Goal: Task Accomplishment & Management: Manage account settings

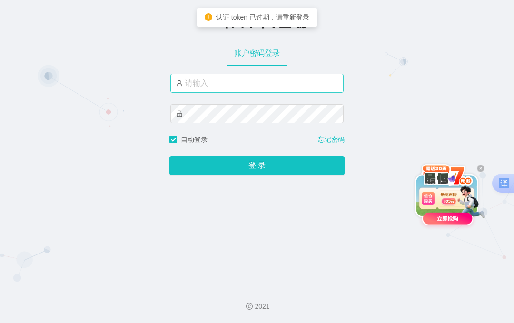
click at [231, 88] on input "text" at bounding box center [256, 83] width 173 height 19
click at [232, 88] on input "text" at bounding box center [256, 83] width 173 height 19
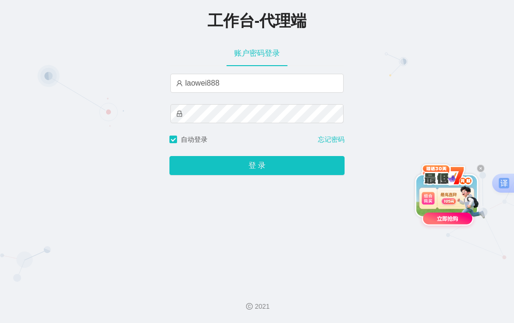
type input "laowei888"
click at [169, 156] on button "登 录" at bounding box center [256, 165] width 175 height 19
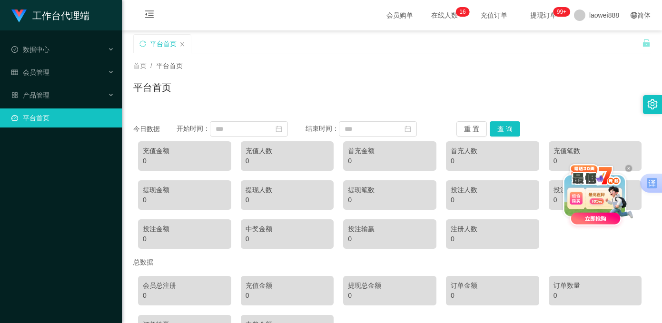
click at [380, 15] on span "会员购单" at bounding box center [400, 15] width 40 height 30
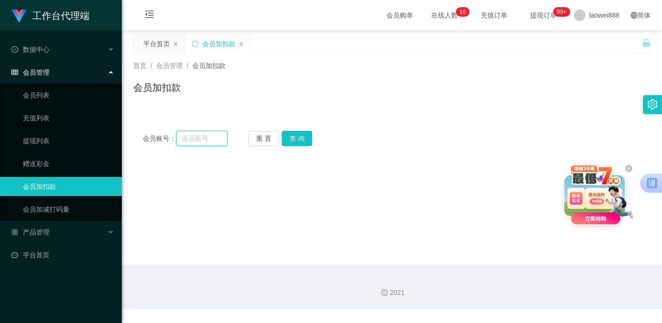
click at [197, 139] on input "text" at bounding box center [201, 138] width 51 height 15
click at [60, 216] on link "会员加减打码量" at bounding box center [68, 209] width 91 height 19
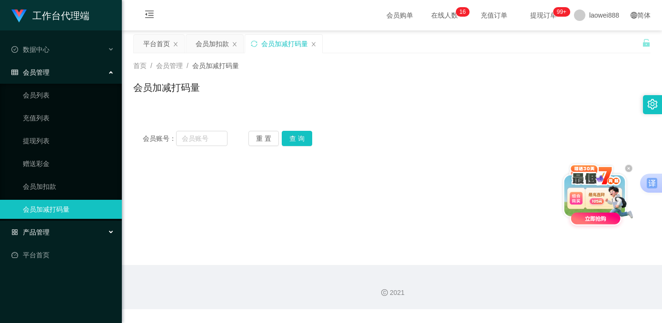
click at [65, 228] on div "产品管理" at bounding box center [61, 232] width 122 height 19
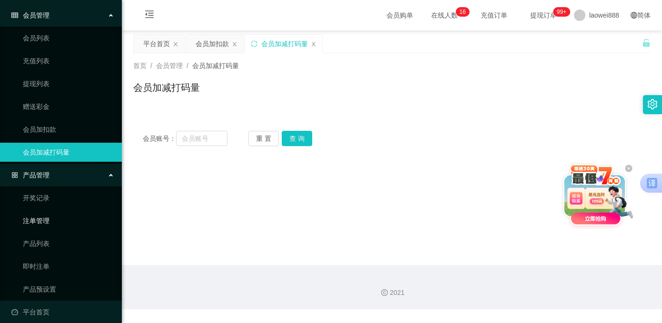
scroll to position [65, 0]
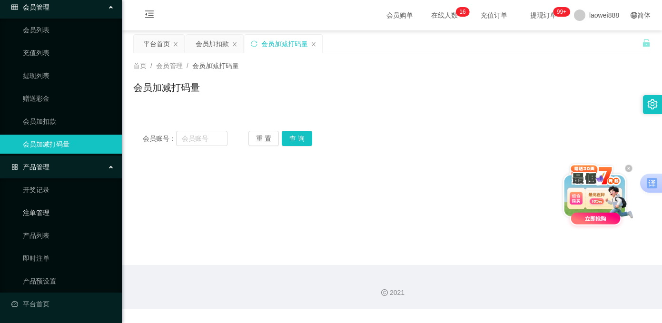
click at [55, 212] on link "注单管理" at bounding box center [68, 212] width 91 height 19
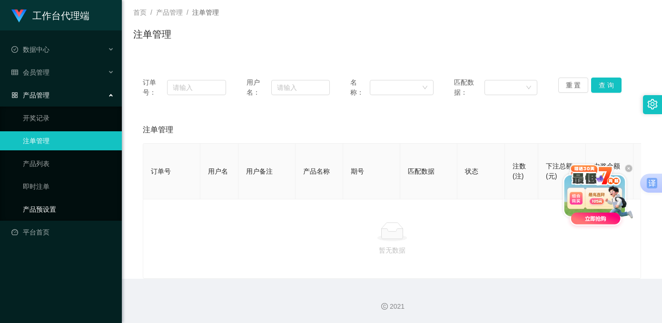
scroll to position [61, 0]
click at [64, 118] on link "开奖记录" at bounding box center [68, 118] width 91 height 19
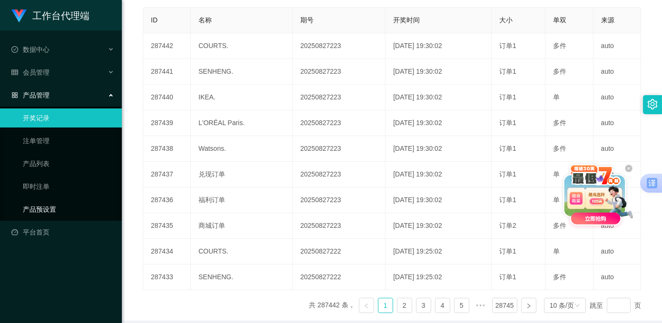
scroll to position [89, 0]
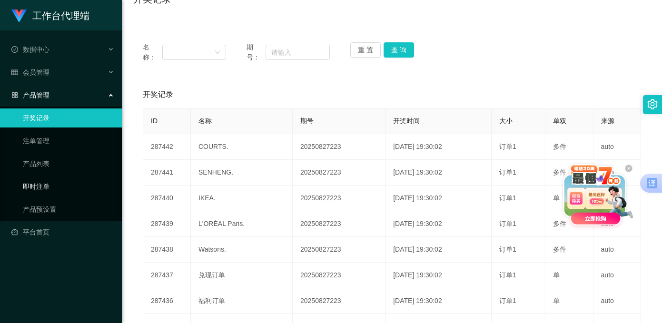
click at [57, 190] on link "即时注单" at bounding box center [68, 186] width 91 height 19
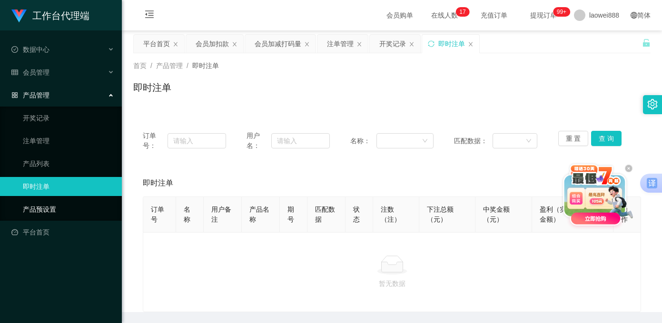
click at [43, 203] on link "产品预设置" at bounding box center [68, 209] width 91 height 19
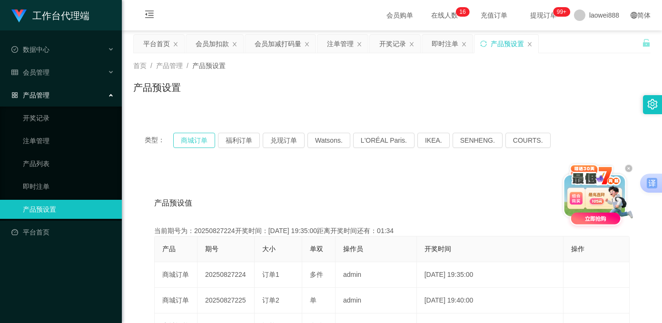
click at [185, 144] on button "商城订单" at bounding box center [194, 140] width 42 height 15
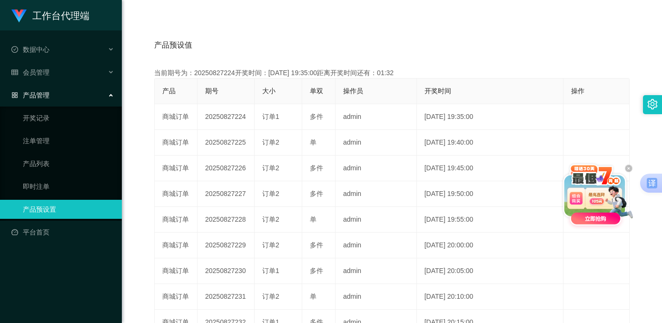
scroll to position [94, 0]
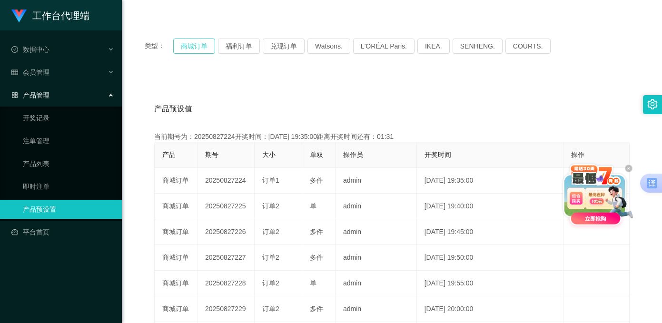
click at [192, 51] on button "商城订单" at bounding box center [194, 46] width 42 height 15
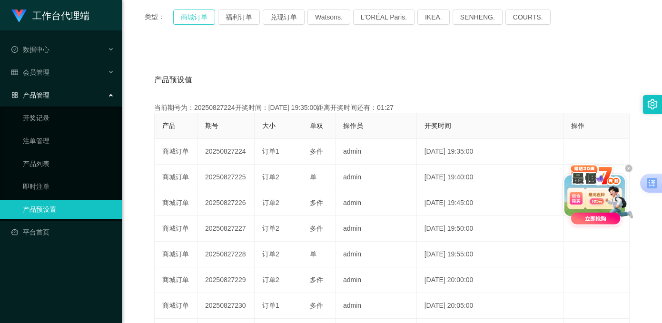
scroll to position [92, 0]
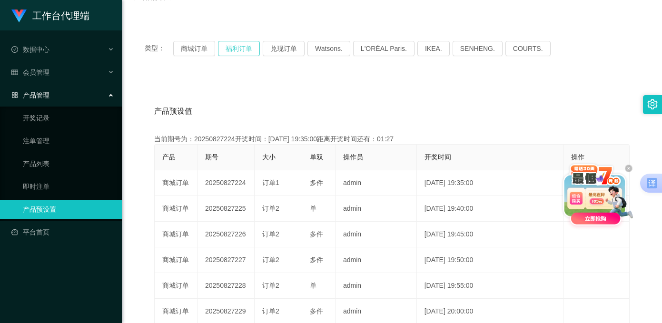
click at [240, 48] on button "福利订单" at bounding box center [239, 48] width 42 height 15
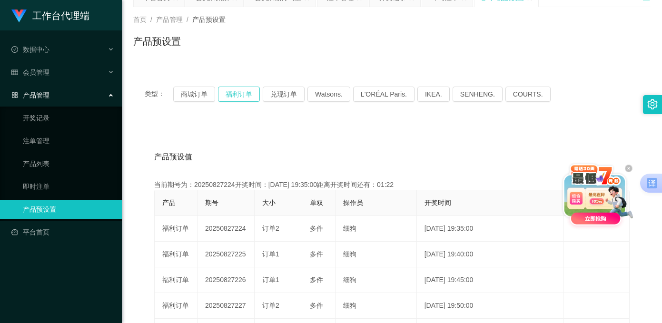
scroll to position [0, 0]
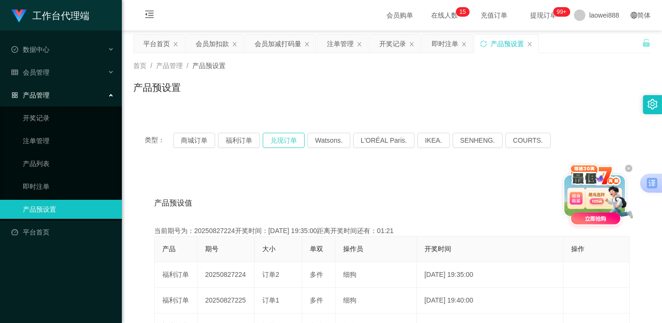
click at [274, 142] on button "兑现订单" at bounding box center [284, 140] width 42 height 15
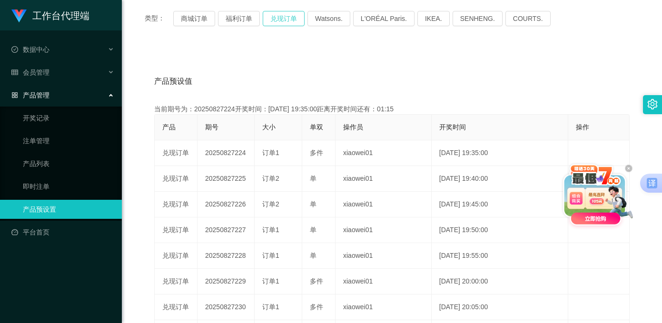
scroll to position [95, 0]
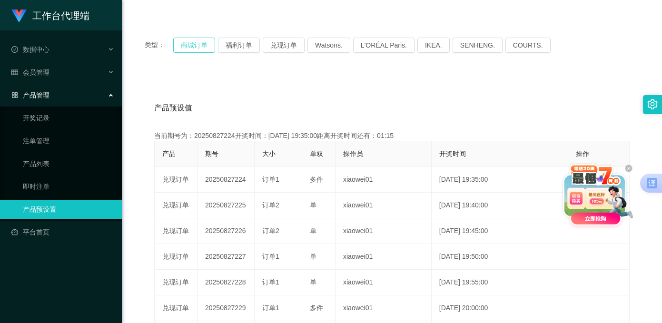
click at [192, 49] on button "商城订单" at bounding box center [194, 45] width 42 height 15
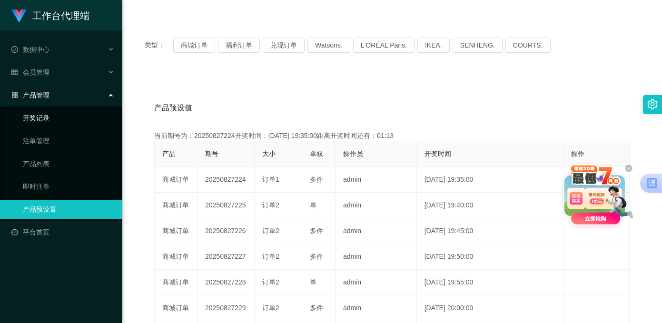
click at [61, 120] on link "开奖记录" at bounding box center [68, 118] width 91 height 19
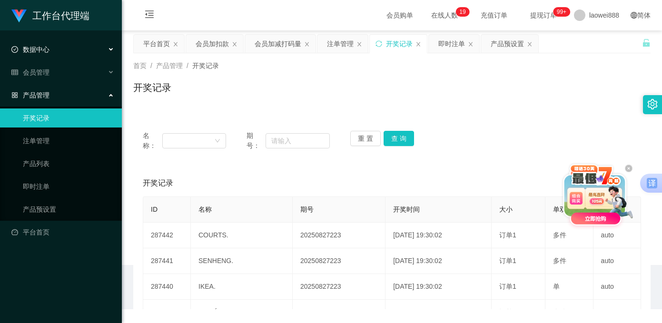
click at [60, 49] on div "数据中心" at bounding box center [61, 49] width 122 height 19
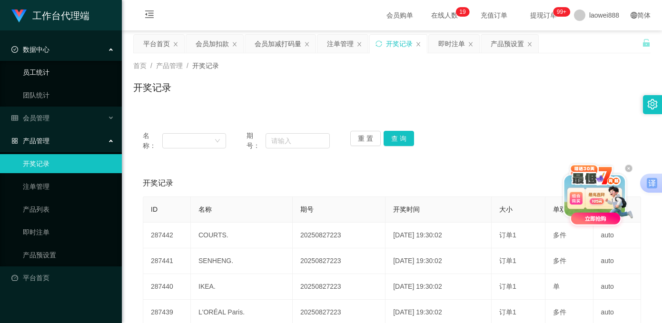
click at [49, 78] on link "员工统计" at bounding box center [68, 72] width 91 height 19
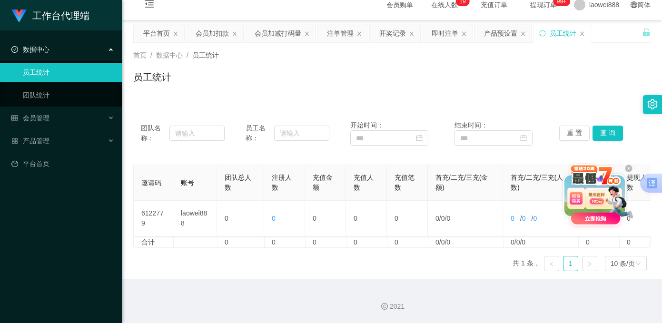
scroll to position [19, 0]
click at [514, 167] on use at bounding box center [629, 169] width 8 height 8
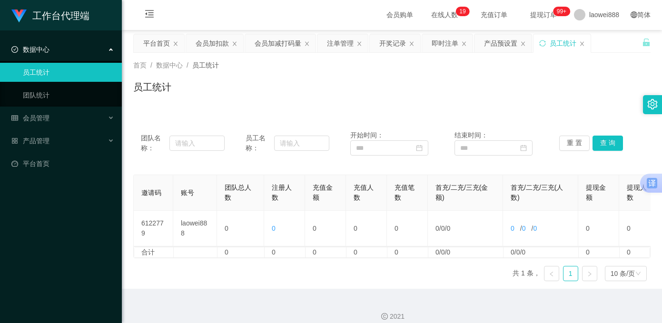
scroll to position [0, 0]
click at [435, 18] on span "在线人数 0 1 2 3 4 5 6 7 8 9 0 1 2 3 4 5 6 7 8 9 0 1 2 3 4 5 6 7 8 9 0 1 2 3 4 5 6 …" at bounding box center [445, 15] width 36 height 7
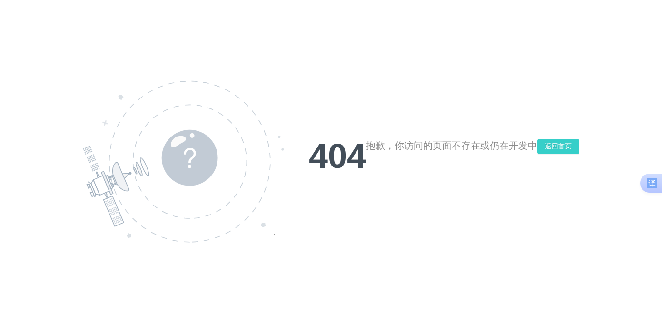
click at [514, 146] on button "返回首页" at bounding box center [558, 146] width 42 height 15
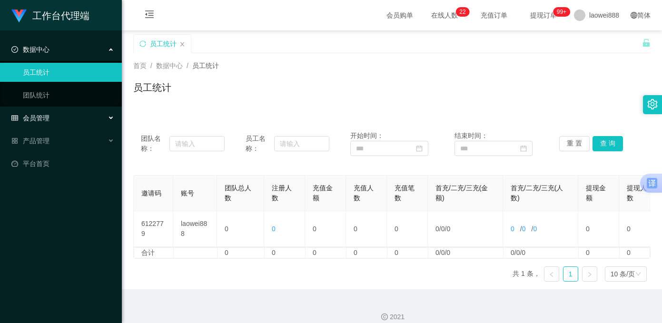
click at [42, 121] on span "会员管理" at bounding box center [30, 118] width 38 height 8
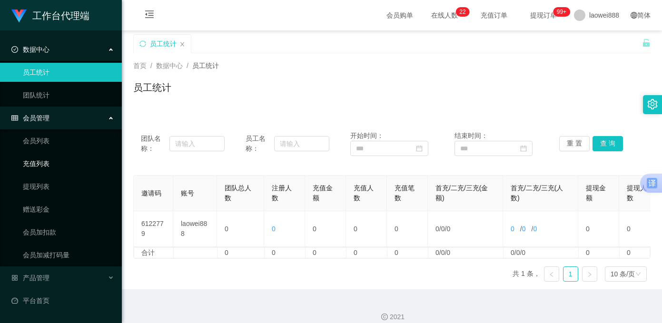
click at [58, 166] on link "充值列表" at bounding box center [68, 163] width 91 height 19
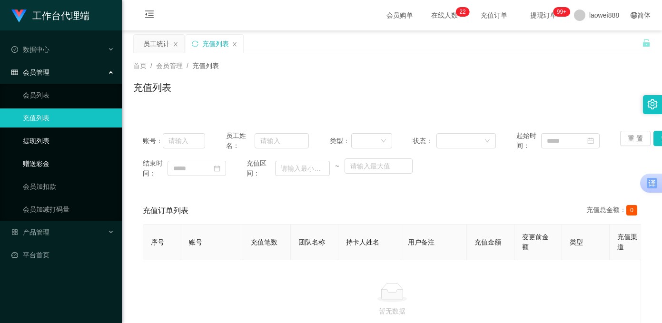
click at [41, 156] on link "赠送彩金" at bounding box center [68, 163] width 91 height 19
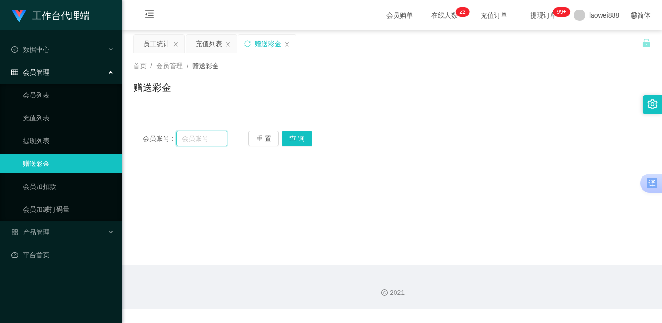
click at [218, 140] on input "text" at bounding box center [201, 138] width 51 height 15
click at [50, 212] on link "会员加减打码量" at bounding box center [68, 209] width 91 height 19
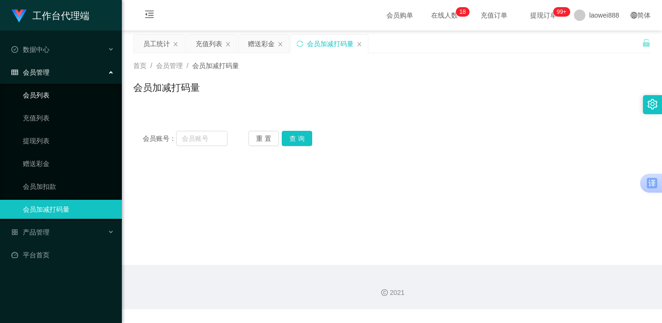
click at [64, 99] on link "会员列表" at bounding box center [68, 95] width 91 height 19
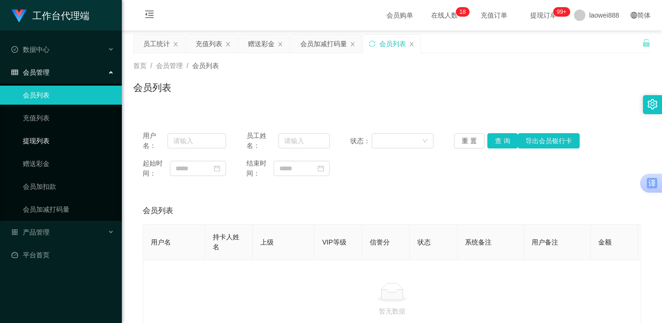
click at [52, 133] on link "提现列表" at bounding box center [68, 140] width 91 height 19
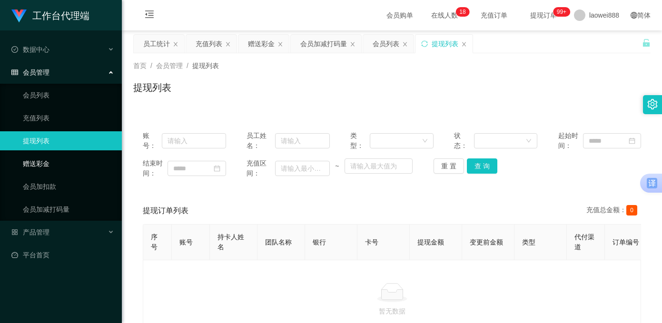
click at [57, 161] on link "赠送彩金" at bounding box center [68, 163] width 91 height 19
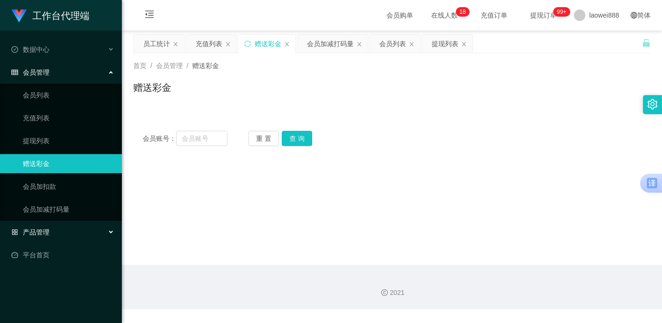
click at [56, 228] on div "产品管理" at bounding box center [61, 232] width 122 height 19
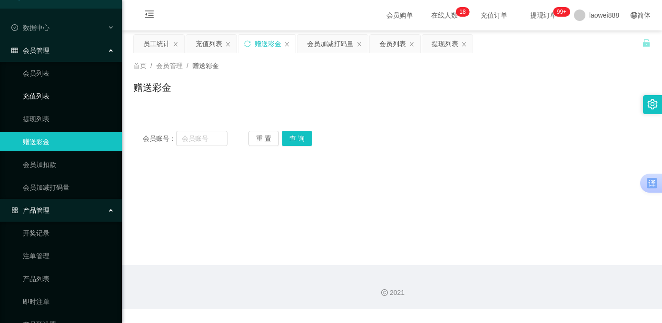
scroll to position [65, 0]
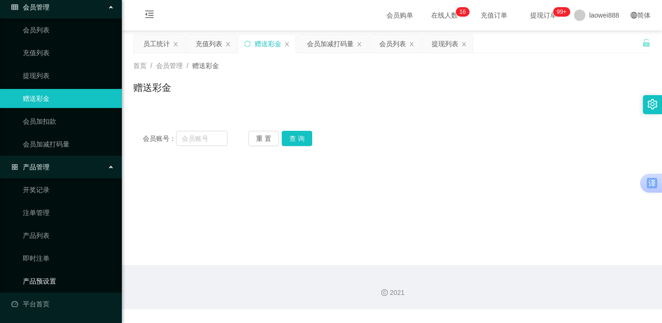
click at [56, 278] on link "产品预设置" at bounding box center [68, 281] width 91 height 19
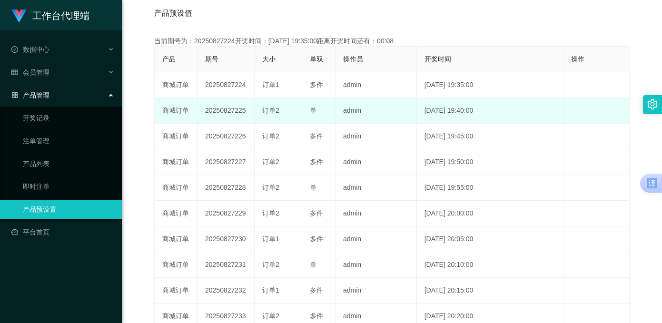
scroll to position [190, 0]
drag, startPoint x: 247, startPoint y: 110, endPoint x: 213, endPoint y: 110, distance: 34.3
click at [207, 112] on td "20250827225" at bounding box center [226, 111] width 57 height 26
copy td "20250827225"
click at [231, 104] on td "20250827225" at bounding box center [226, 111] width 57 height 26
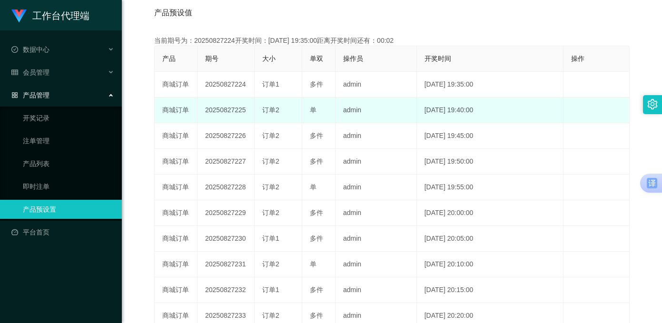
drag, startPoint x: 246, startPoint y: 107, endPoint x: 202, endPoint y: 109, distance: 44.4
click at [202, 109] on td "20250827225" at bounding box center [226, 111] width 57 height 26
copy td "20250827225"
click at [232, 100] on td "20250827225" at bounding box center [226, 111] width 57 height 26
drag, startPoint x: 251, startPoint y: 113, endPoint x: 204, endPoint y: 113, distance: 47.6
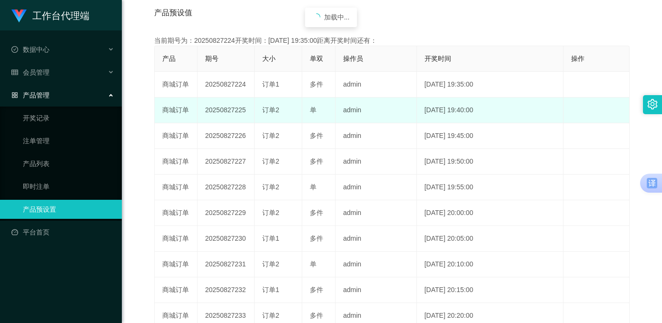
click at [204, 113] on td "20250827225" at bounding box center [226, 111] width 57 height 26
copy td "20250827225"
click at [225, 105] on td "20250827225" at bounding box center [226, 111] width 57 height 26
drag, startPoint x: 318, startPoint y: 111, endPoint x: 309, endPoint y: 111, distance: 9.5
click at [309, 111] on td "单" at bounding box center [318, 111] width 33 height 26
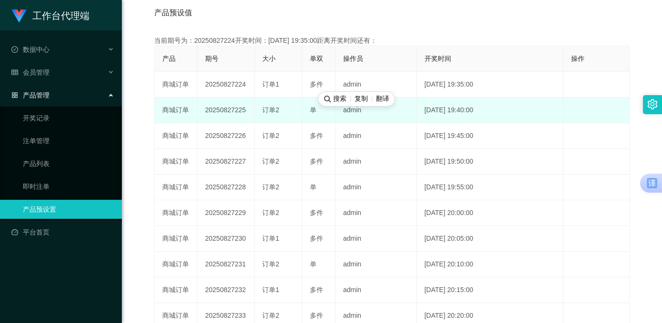
click at [323, 108] on div "单" at bounding box center [319, 110] width 18 height 10
drag, startPoint x: 318, startPoint y: 109, endPoint x: 301, endPoint y: 110, distance: 17.2
click at [301, 110] on tr "商城订单 20250827225 订单2 单 admin [DATE] 19:40:00 编 辑 限制投注" at bounding box center [392, 111] width 475 height 26
copy tr "订单2 单"
click at [314, 114] on span "单" at bounding box center [313, 110] width 7 height 8
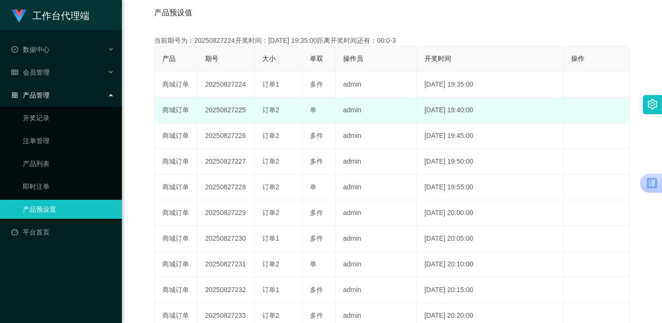
drag, startPoint x: 320, startPoint y: 113, endPoint x: 306, endPoint y: 112, distance: 13.9
click at [306, 112] on td "单" at bounding box center [318, 111] width 33 height 26
copy span "单"
click at [310, 112] on span "单" at bounding box center [313, 110] width 7 height 8
drag, startPoint x: 318, startPoint y: 112, endPoint x: 301, endPoint y: 111, distance: 17.6
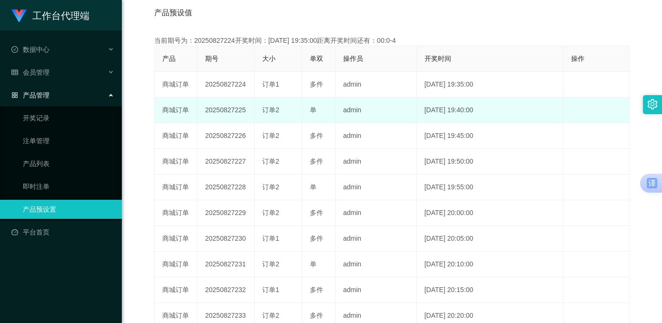
click at [301, 111] on tr "商城订单 20250827225 订单2 单 admin [DATE] 19:40:00 编 辑 限制投注" at bounding box center [392, 111] width 475 height 26
copy tr "订单2 单"
click at [314, 111] on span "单" at bounding box center [313, 110] width 7 height 8
drag, startPoint x: 326, startPoint y: 112, endPoint x: 302, endPoint y: 109, distance: 23.6
click at [302, 109] on td "单" at bounding box center [318, 111] width 33 height 26
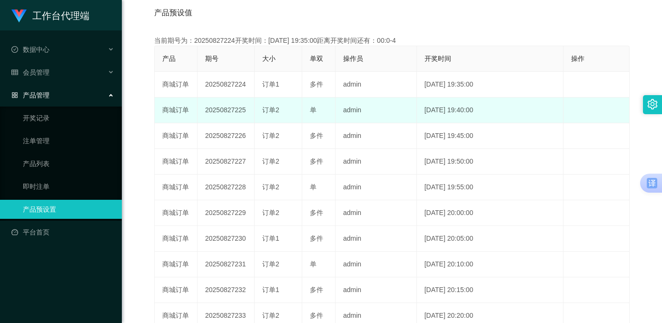
copy span "单"
click at [320, 115] on td "单" at bounding box center [318, 111] width 33 height 26
drag, startPoint x: 319, startPoint y: 111, endPoint x: 291, endPoint y: 109, distance: 28.6
click at [291, 109] on tr "商城订单 20250827225 订单2 单 admin [DATE] 19:40:00 编 辑 限制投注" at bounding box center [392, 111] width 475 height 26
copy tr "订单2 单"
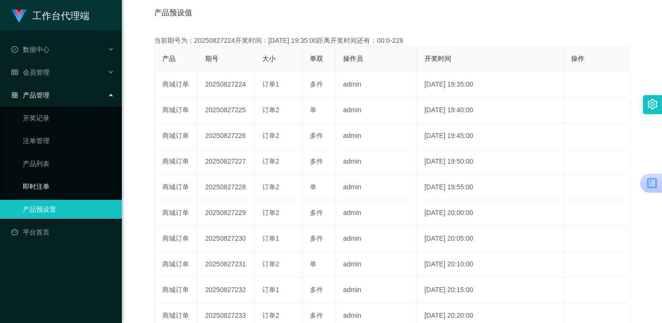
click at [64, 191] on link "即时注单" at bounding box center [68, 186] width 91 height 19
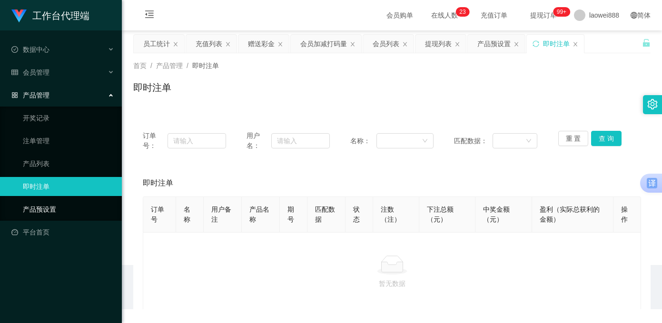
click at [48, 210] on link "产品预设置" at bounding box center [68, 209] width 91 height 19
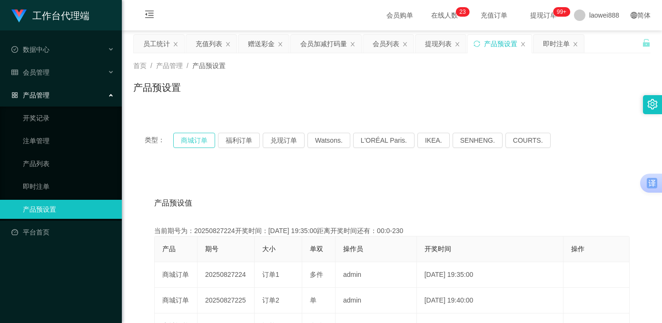
click at [194, 140] on button "商城订单" at bounding box center [194, 140] width 42 height 15
click at [56, 66] on div "会员管理" at bounding box center [61, 72] width 122 height 19
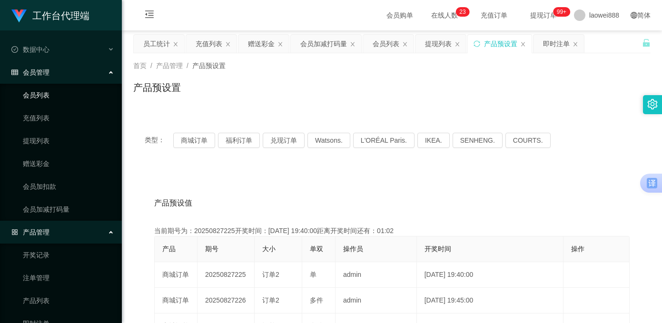
click at [55, 94] on link "会员列表" at bounding box center [68, 95] width 91 height 19
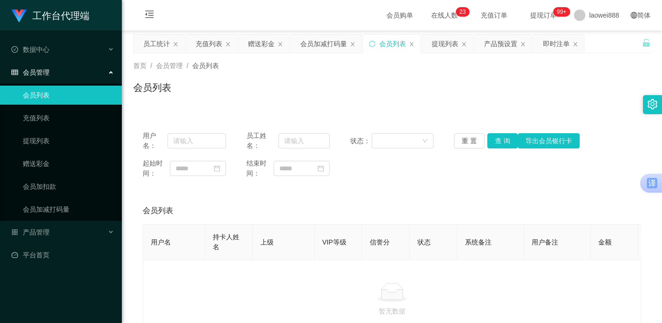
click at [215, 66] on span "会员列表" at bounding box center [205, 66] width 27 height 8
click at [514, 16] on span "laowei888" at bounding box center [604, 15] width 30 height 30
click at [499, 139] on button "查 询" at bounding box center [502, 140] width 30 height 15
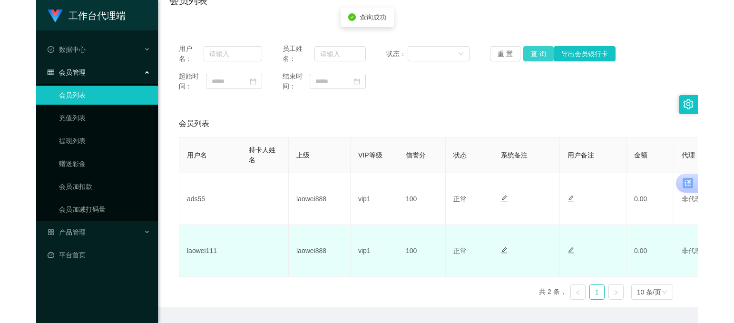
scroll to position [95, 0]
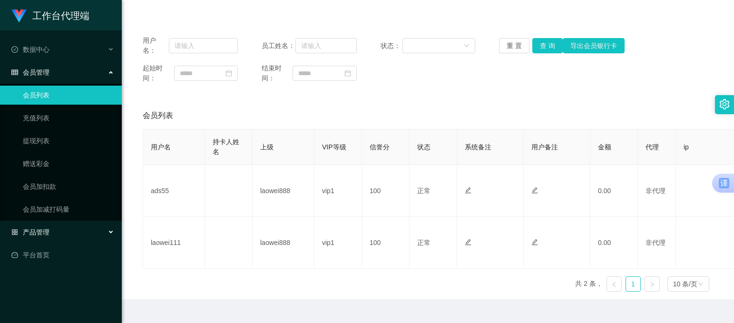
click at [58, 234] on div "产品管理" at bounding box center [61, 232] width 122 height 19
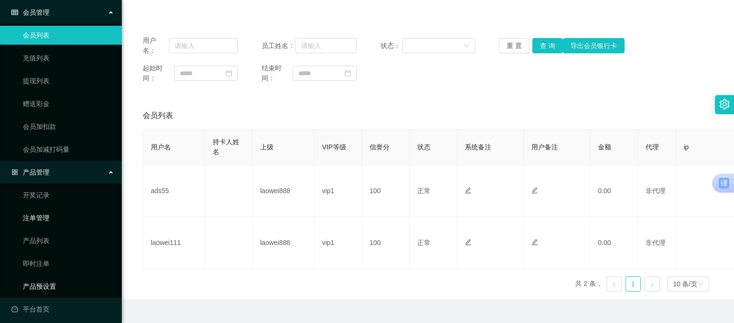
scroll to position [65, 0]
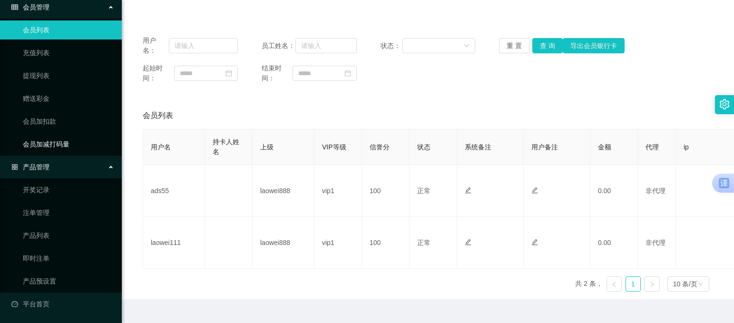
click at [66, 146] on link "会员加减打码量" at bounding box center [68, 144] width 91 height 19
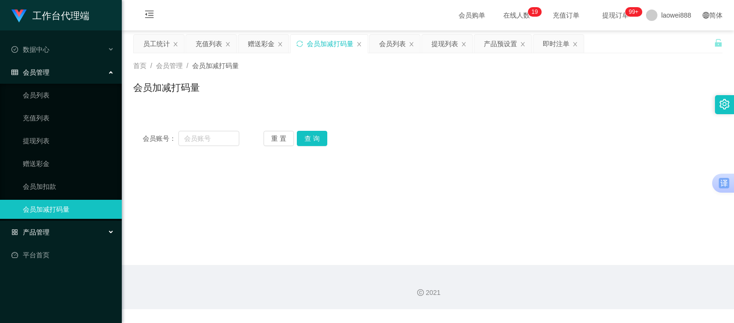
click at [50, 231] on div "产品管理" at bounding box center [61, 232] width 122 height 19
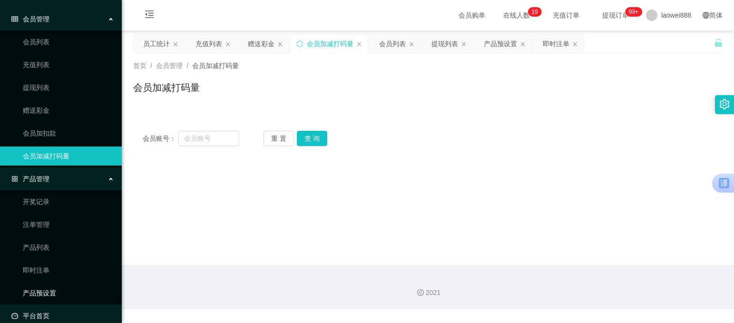
scroll to position [65, 0]
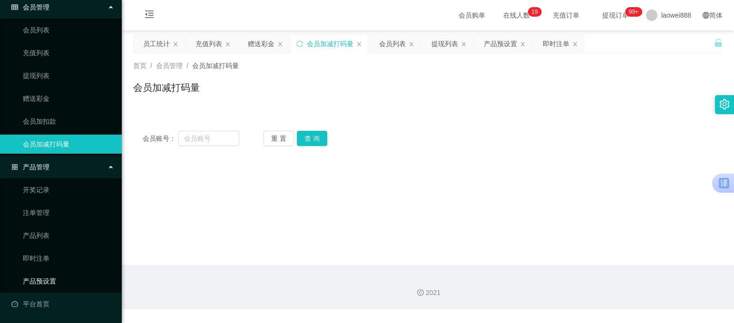
click at [61, 285] on link "产品预设置" at bounding box center [68, 281] width 91 height 19
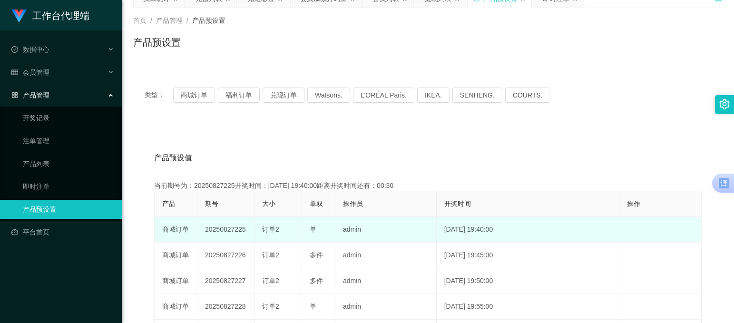
scroll to position [48, 0]
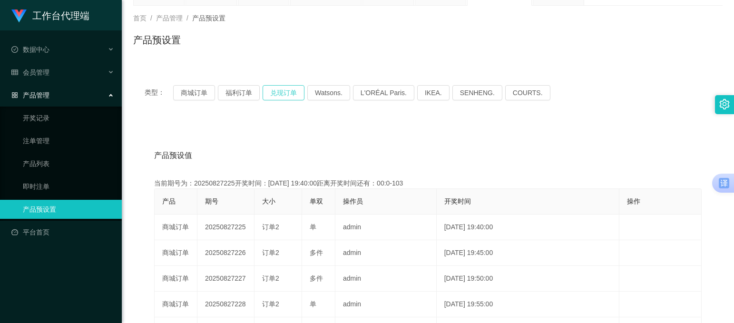
click at [281, 94] on button "兑现订单" at bounding box center [284, 92] width 42 height 15
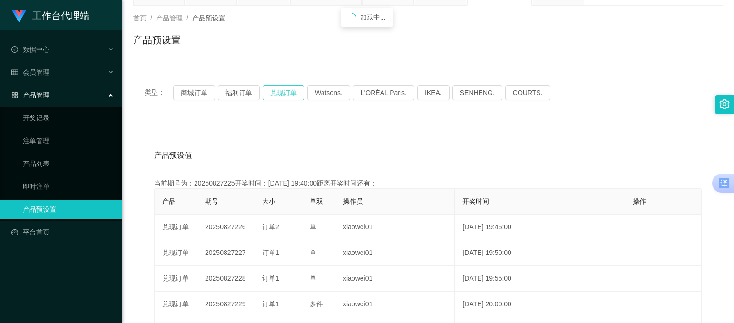
click at [281, 94] on button "兑现订单" at bounding box center [284, 92] width 42 height 15
type button "k3ymx"
click at [52, 185] on link "即时注单" at bounding box center [68, 186] width 91 height 19
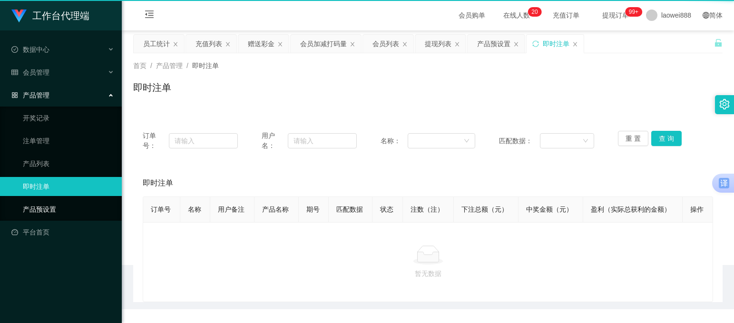
click at [50, 205] on link "产品预设置" at bounding box center [68, 209] width 91 height 19
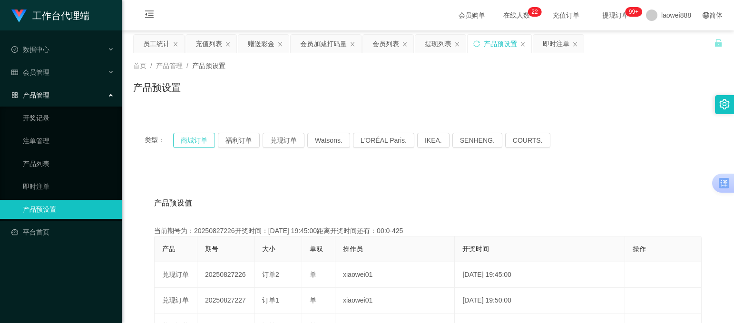
click at [197, 140] on button "商城订单" at bounding box center [194, 140] width 42 height 15
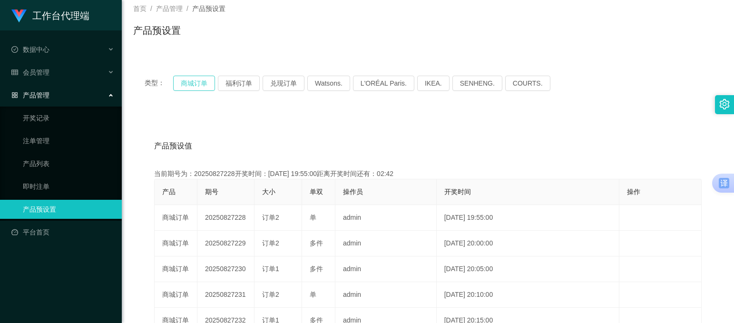
scroll to position [44, 0]
